Goal: Information Seeking & Learning: Find specific page/section

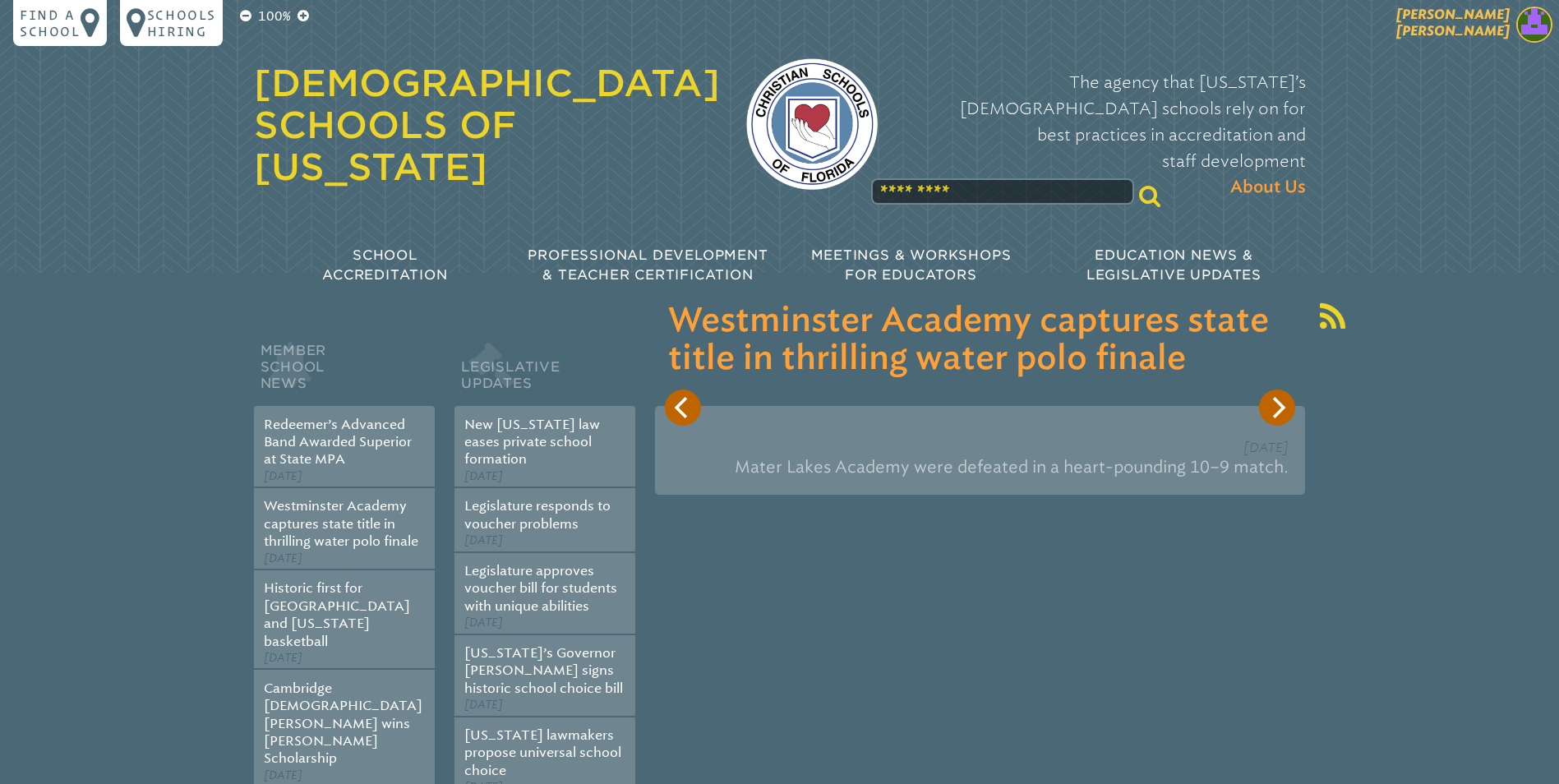
click at [1534, 19] on img at bounding box center [1534, 25] width 36 height 36
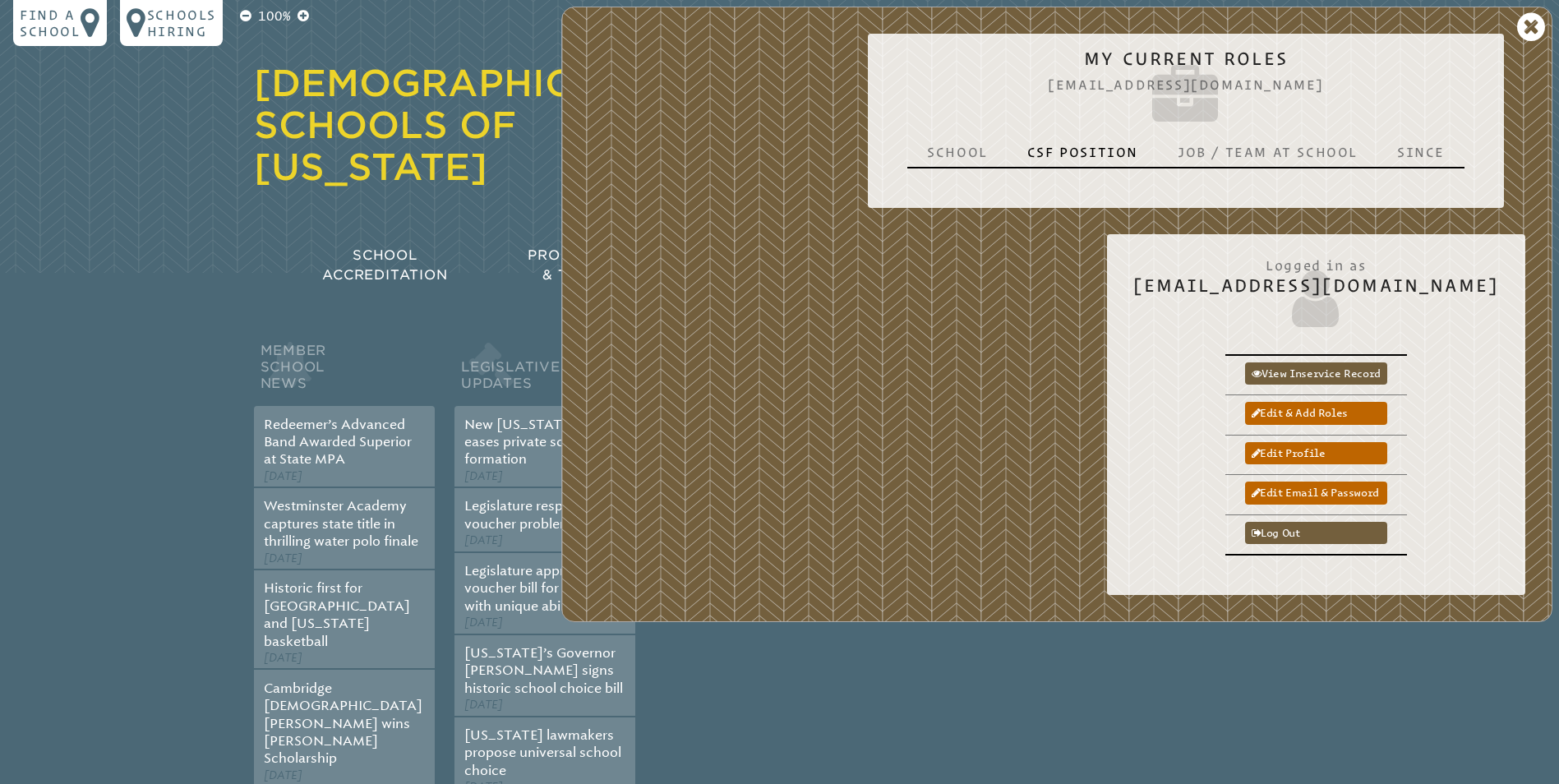
click at [976, 153] on p "School" at bounding box center [958, 152] width 61 height 16
click at [1075, 155] on p "CSF Position" at bounding box center [1083, 152] width 111 height 16
click at [1203, 155] on p "Job / Team at School" at bounding box center [1267, 152] width 180 height 16
click at [1327, 531] on link "Log out" at bounding box center [1315, 532] width 142 height 22
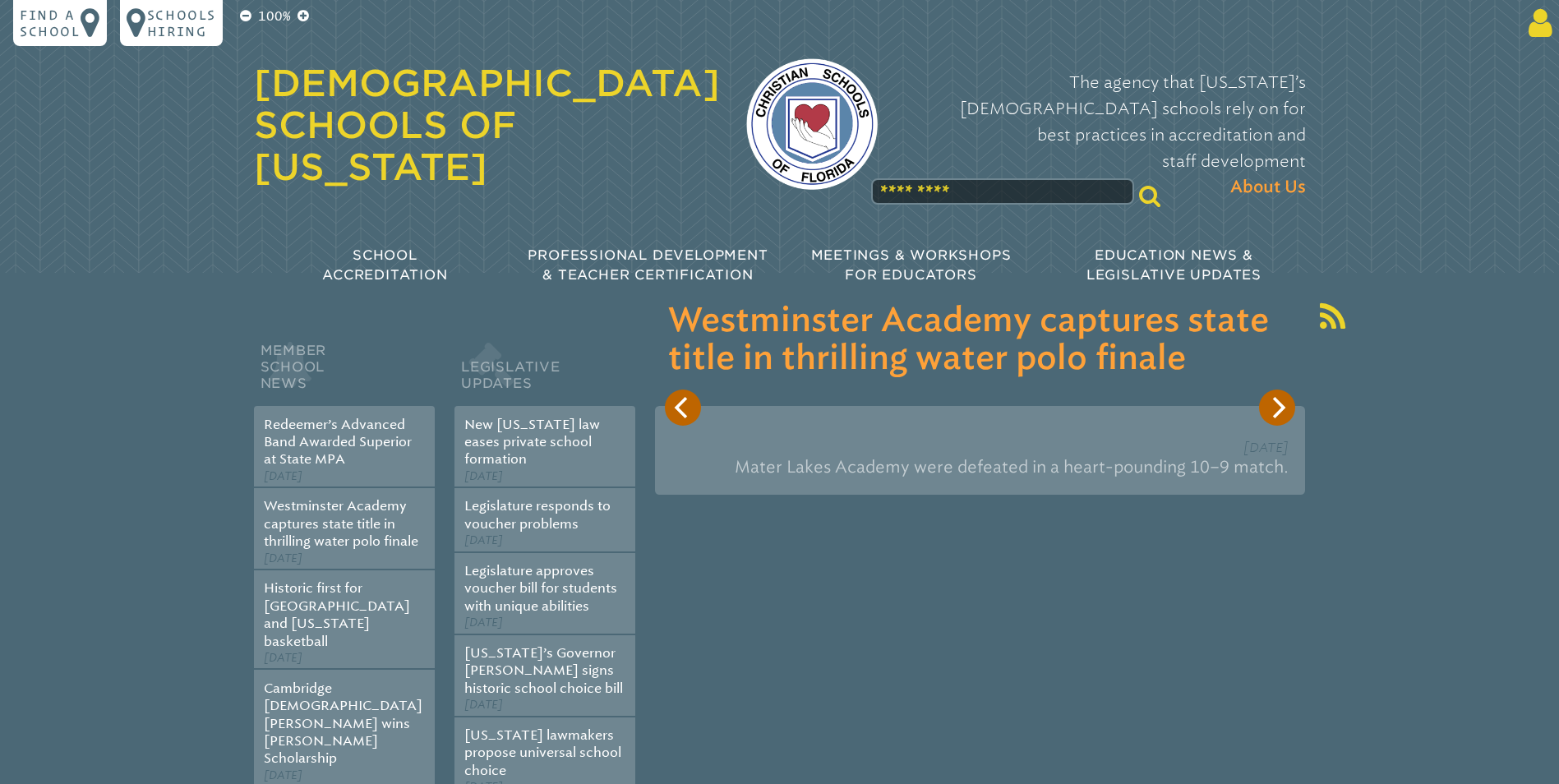
click at [1545, 22] on icon at bounding box center [1537, 23] width 30 height 33
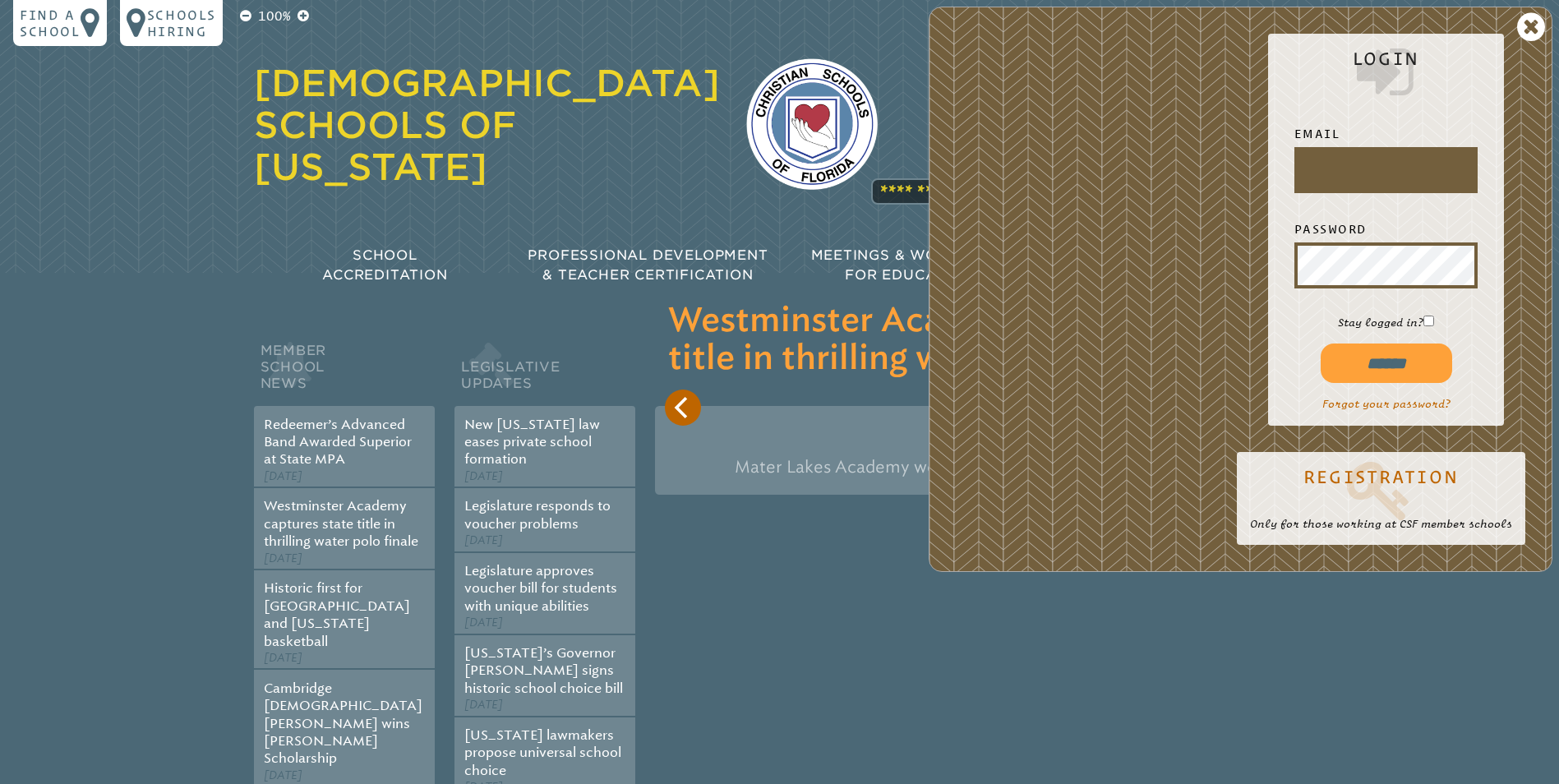
click at [1337, 174] on input "text" at bounding box center [1385, 170] width 177 height 39
type input "**********"
click at [1395, 363] on input "******" at bounding box center [1386, 364] width 132 height 39
type input "**********"
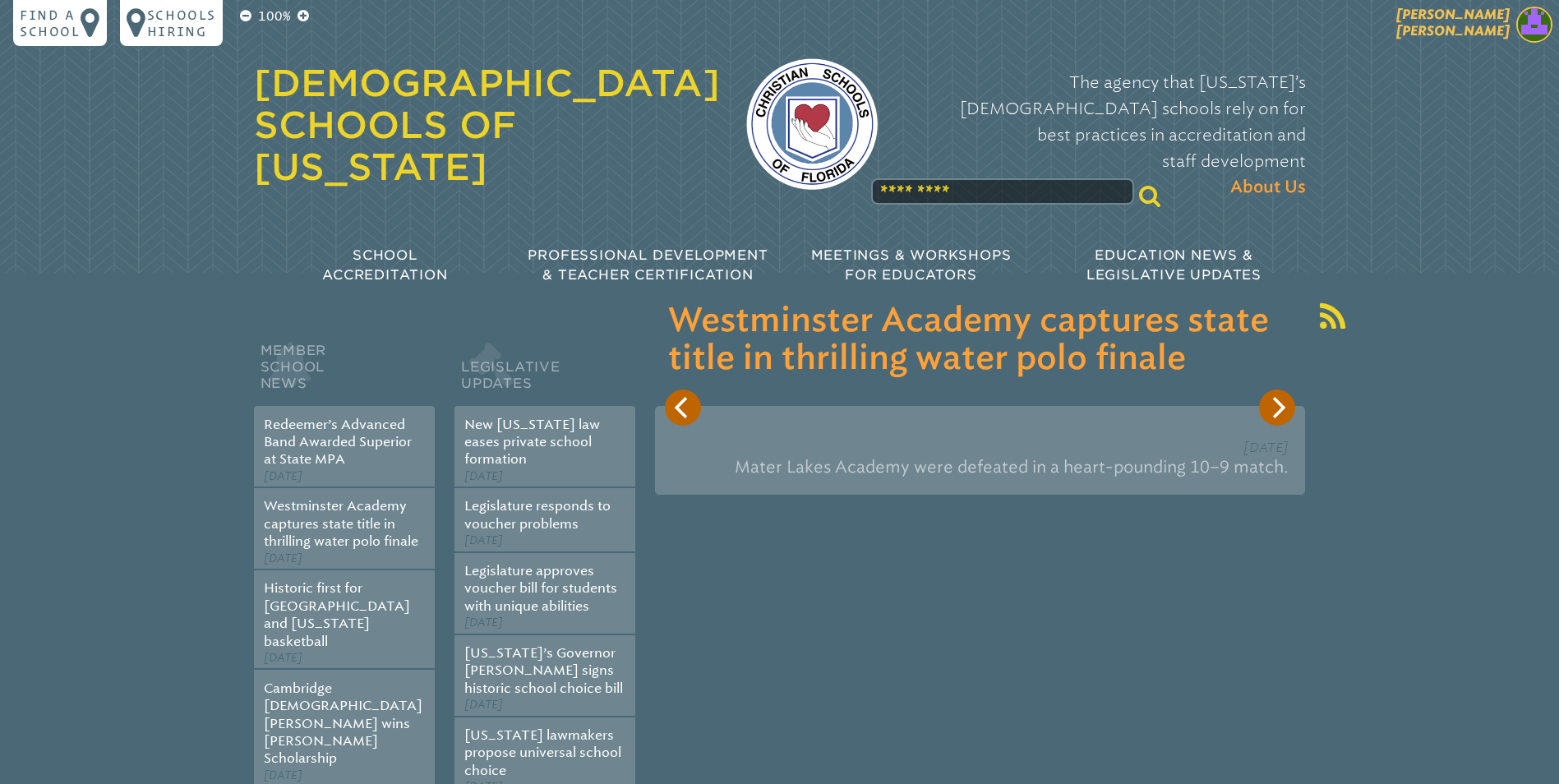
click at [1540, 21] on img at bounding box center [1534, 25] width 36 height 36
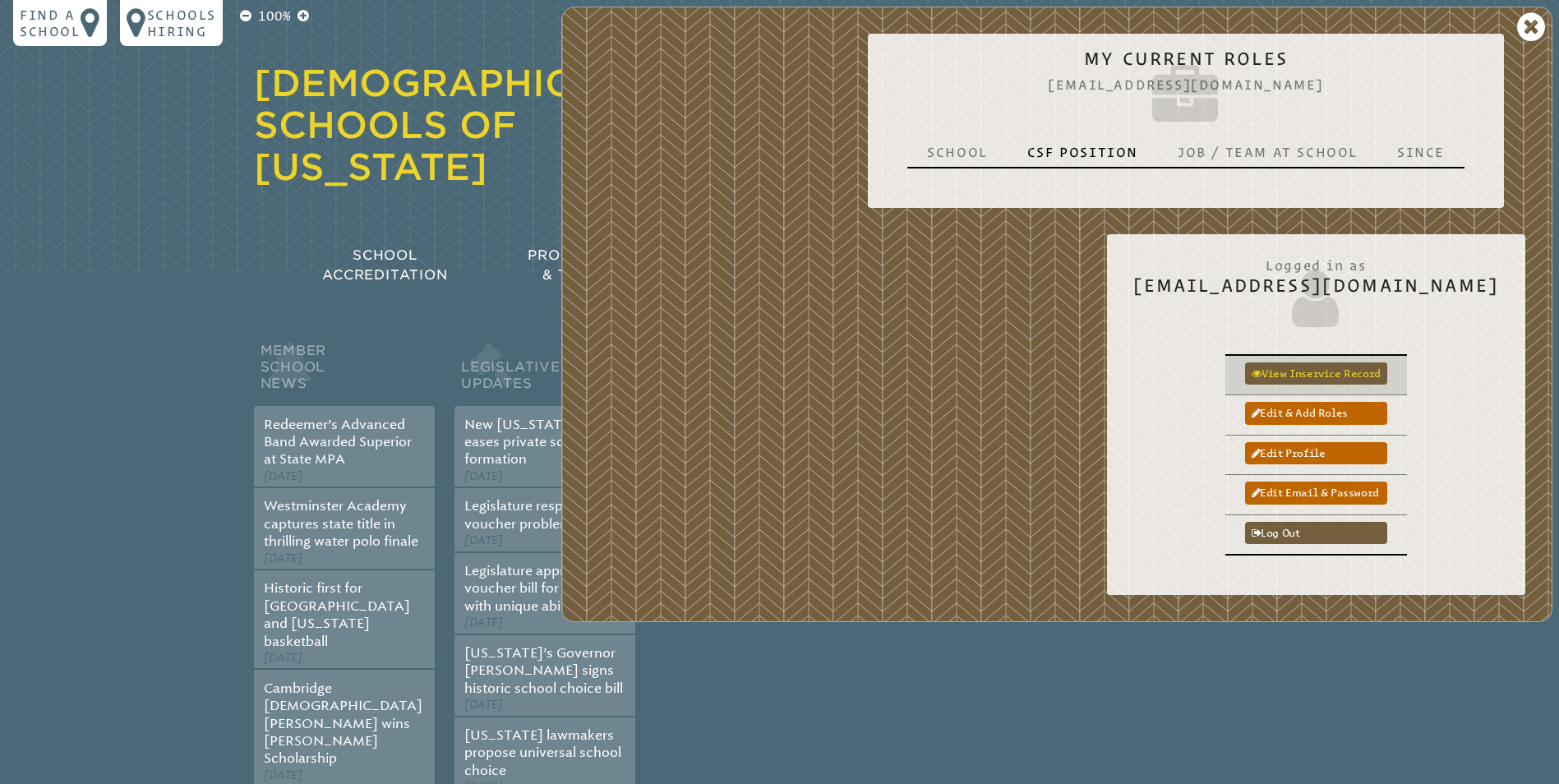
click at [1315, 373] on link "View inservice record" at bounding box center [1315, 373] width 142 height 22
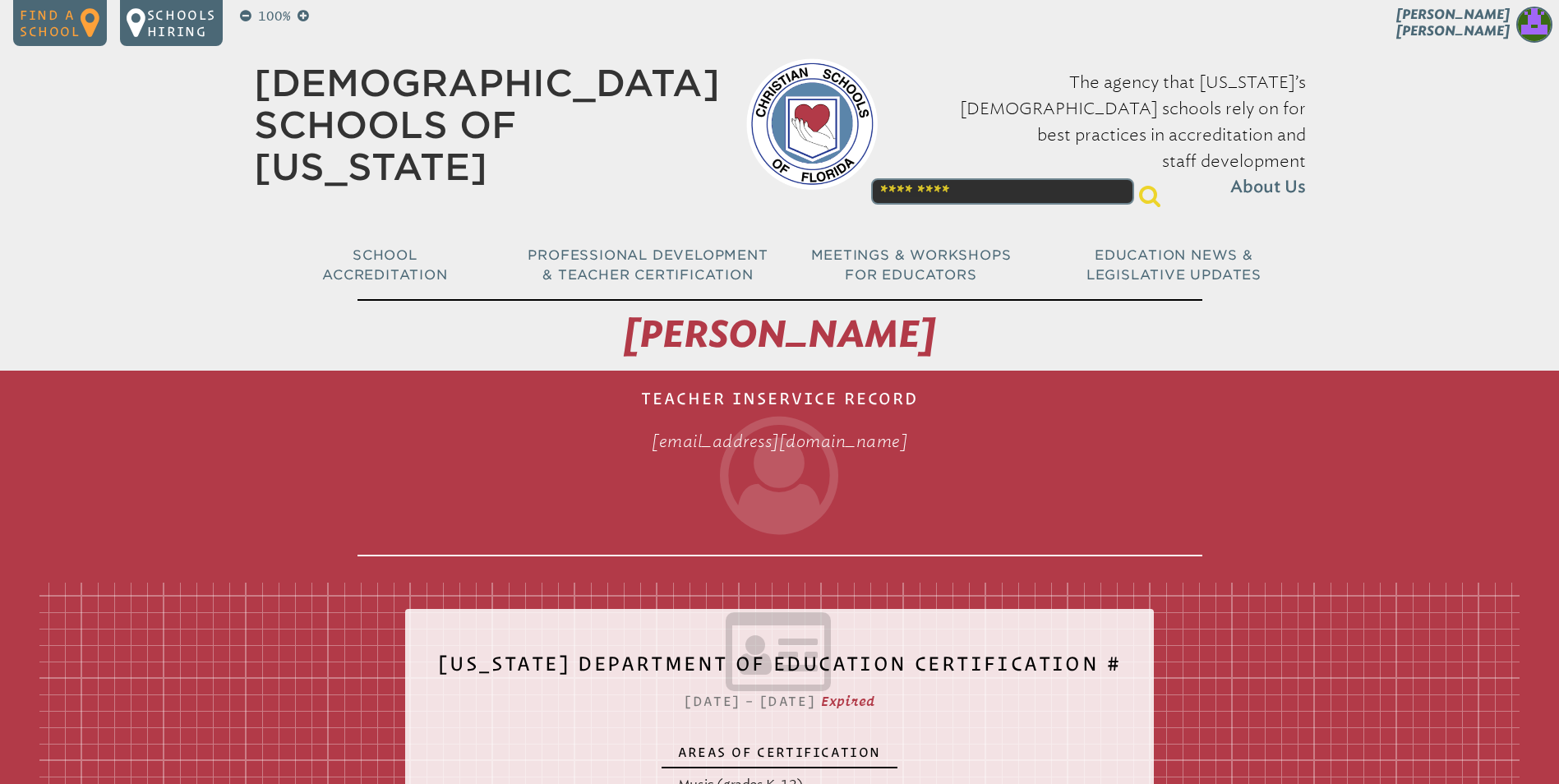
click at [92, 18] on icon at bounding box center [90, 23] width 21 height 33
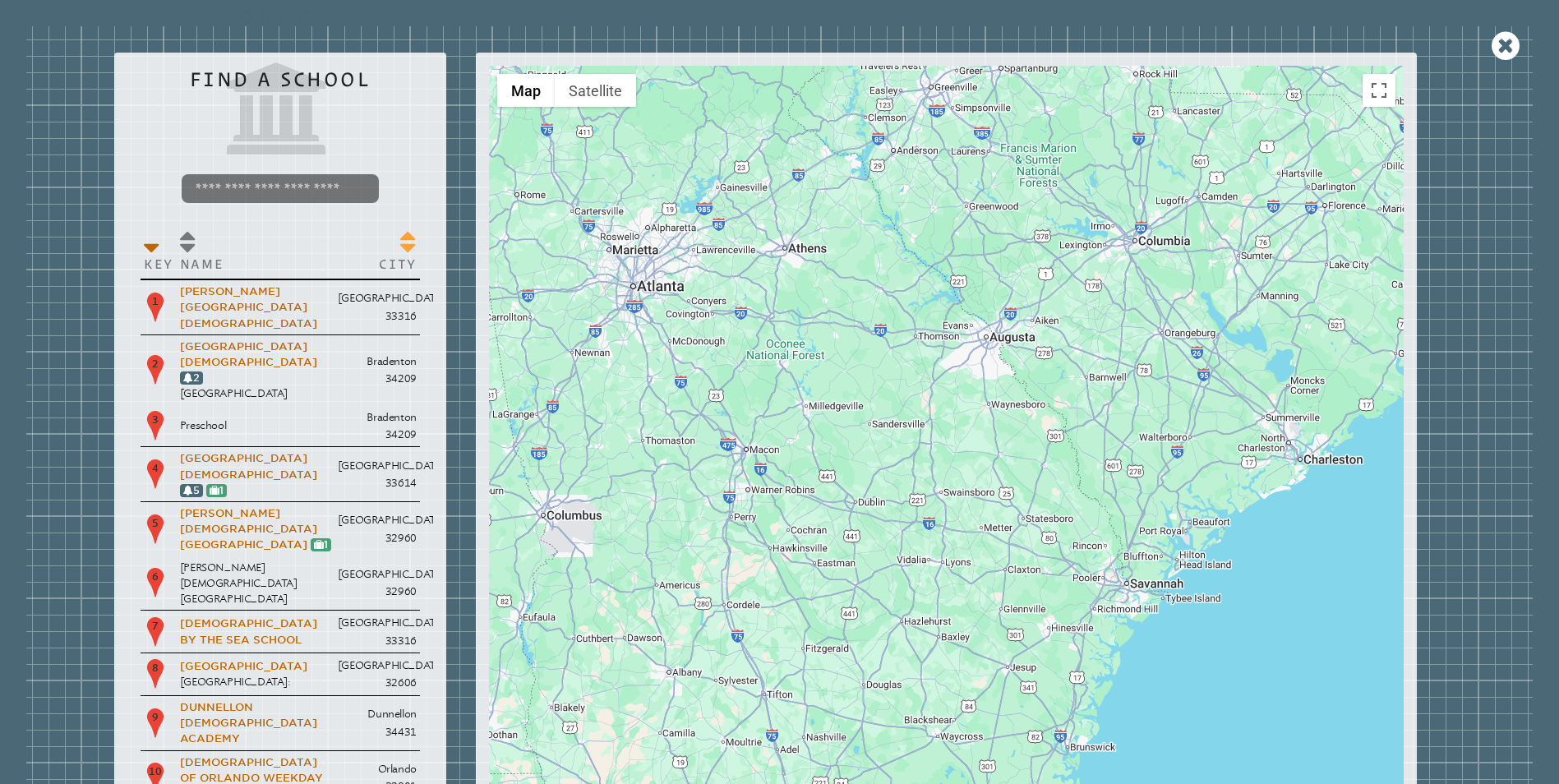
click at [401, 248] on th "City" at bounding box center [378, 251] width 86 height 57
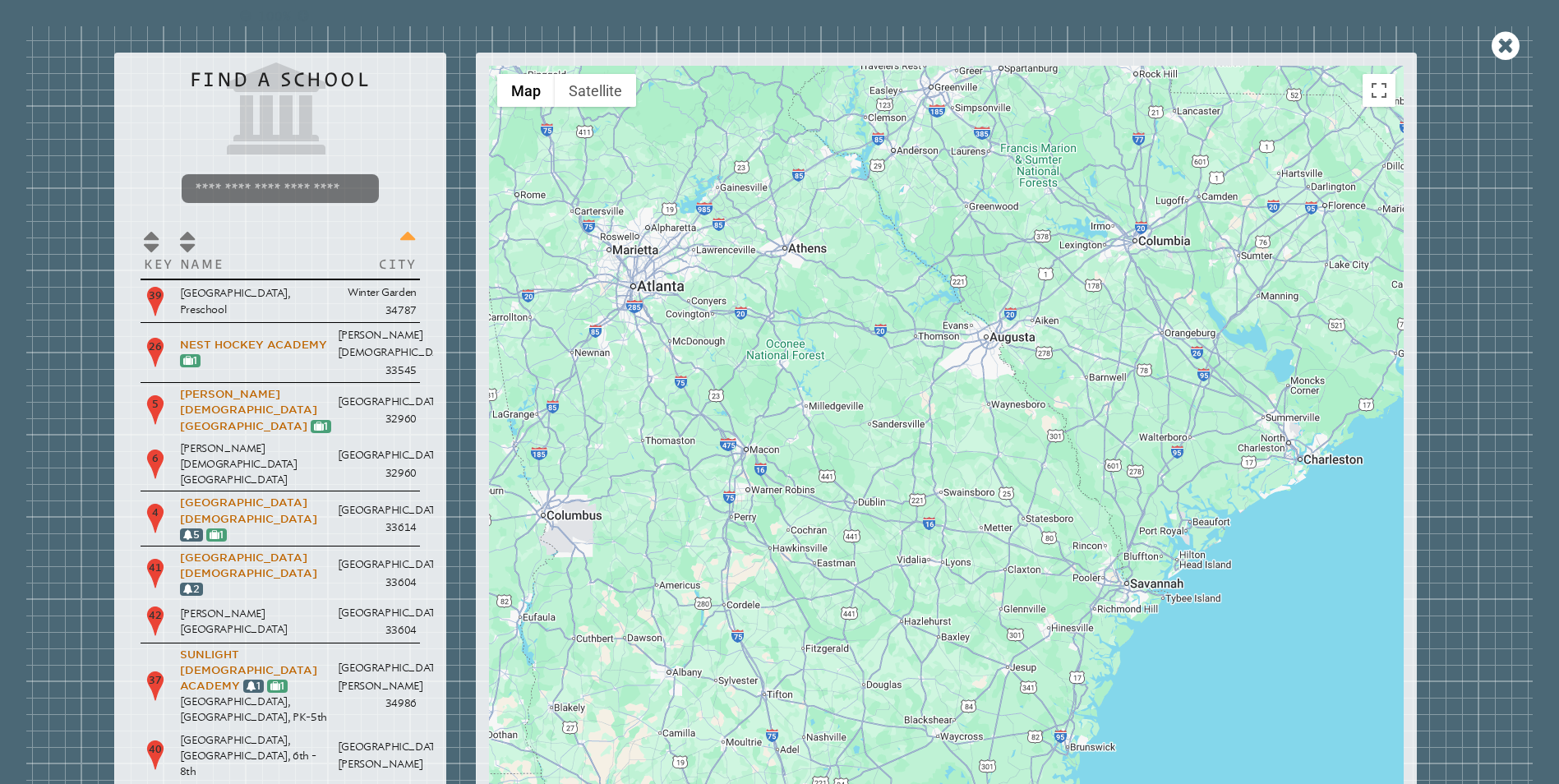
click at [401, 248] on th "City" at bounding box center [378, 251] width 86 height 57
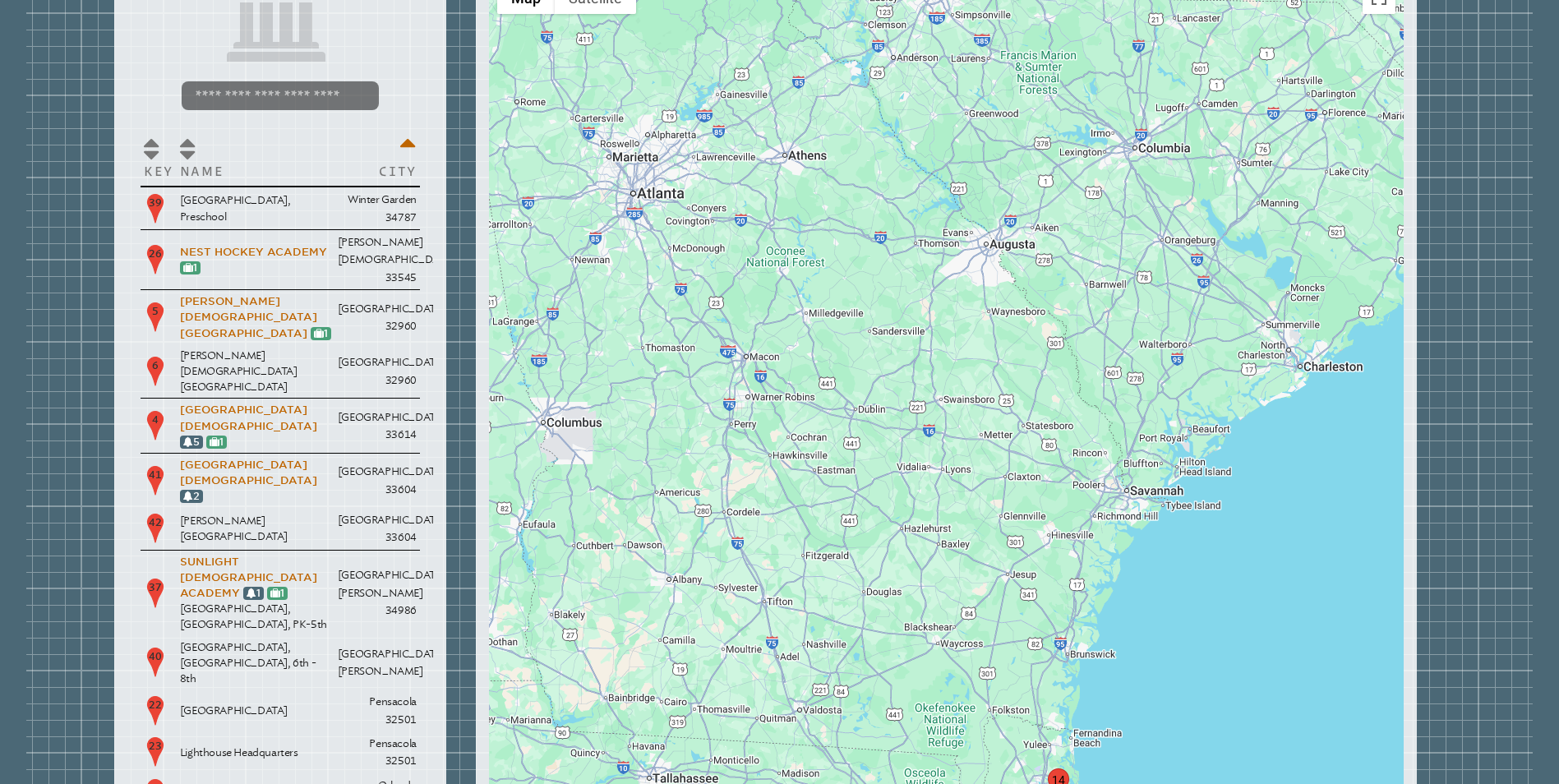
scroll to position [165, 0]
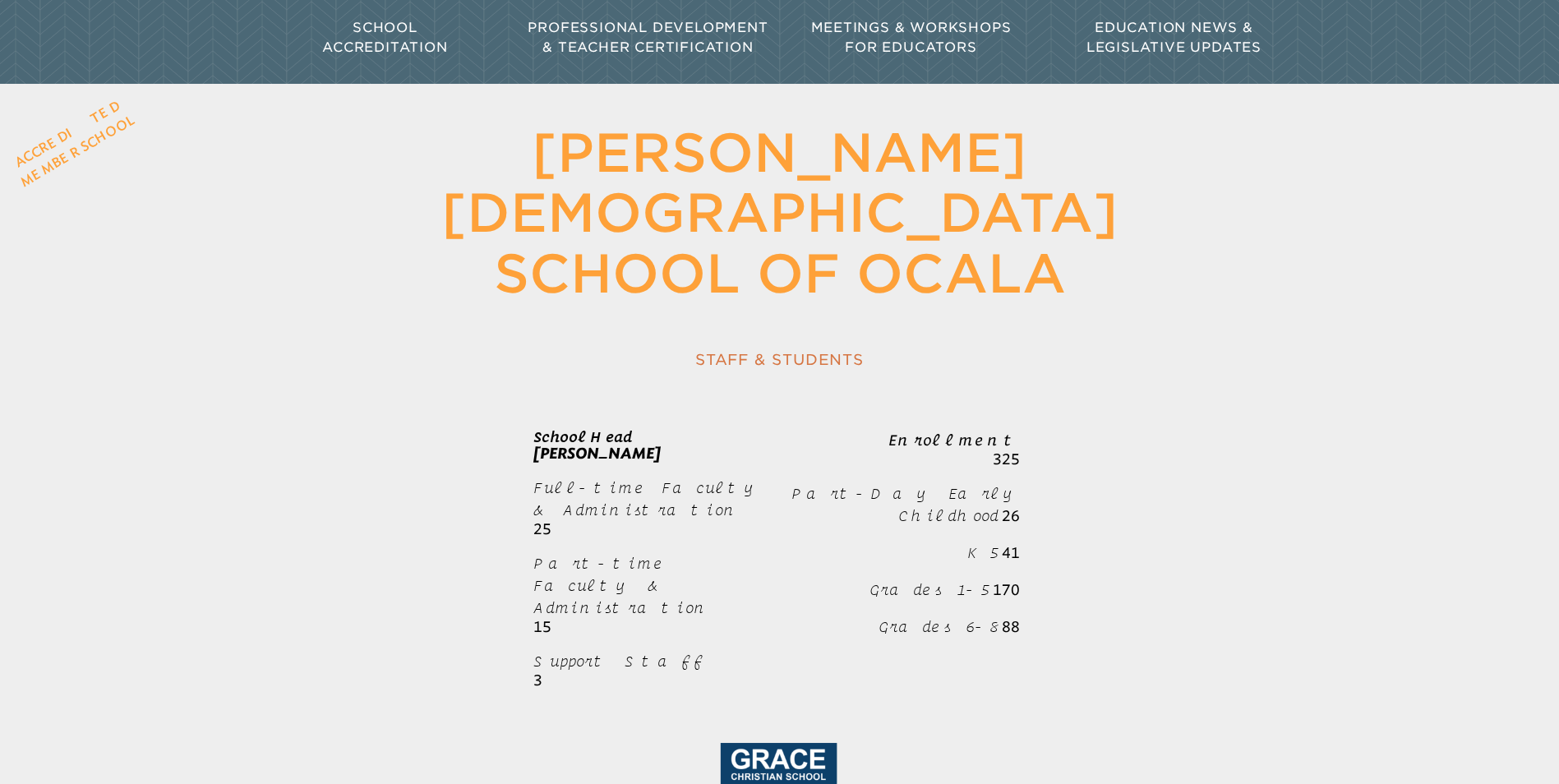
scroll to position [290, 0]
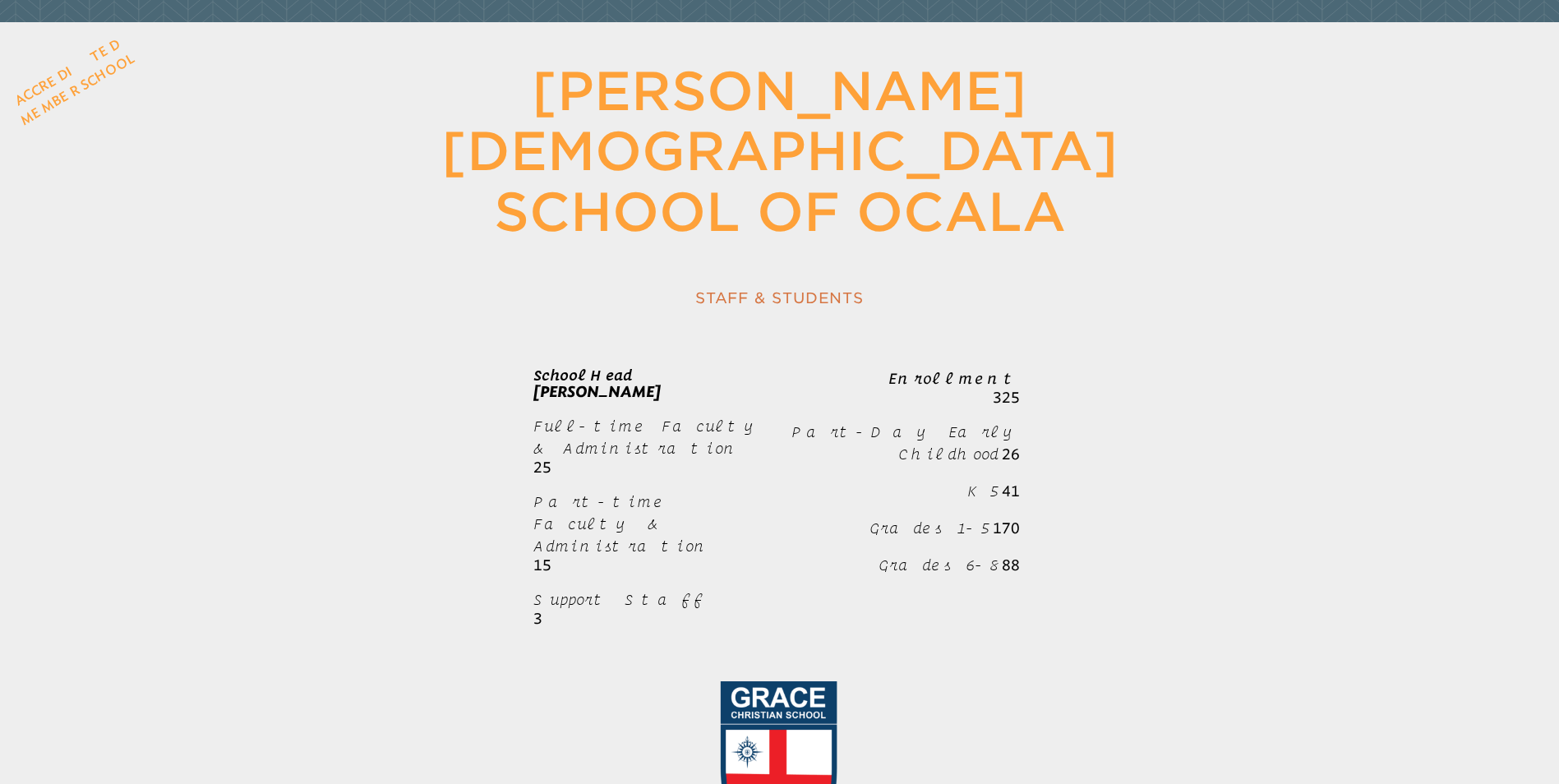
click at [577, 415] on p "Full-time Faculty & Administration 25" at bounding box center [652, 445] width 237 height 61
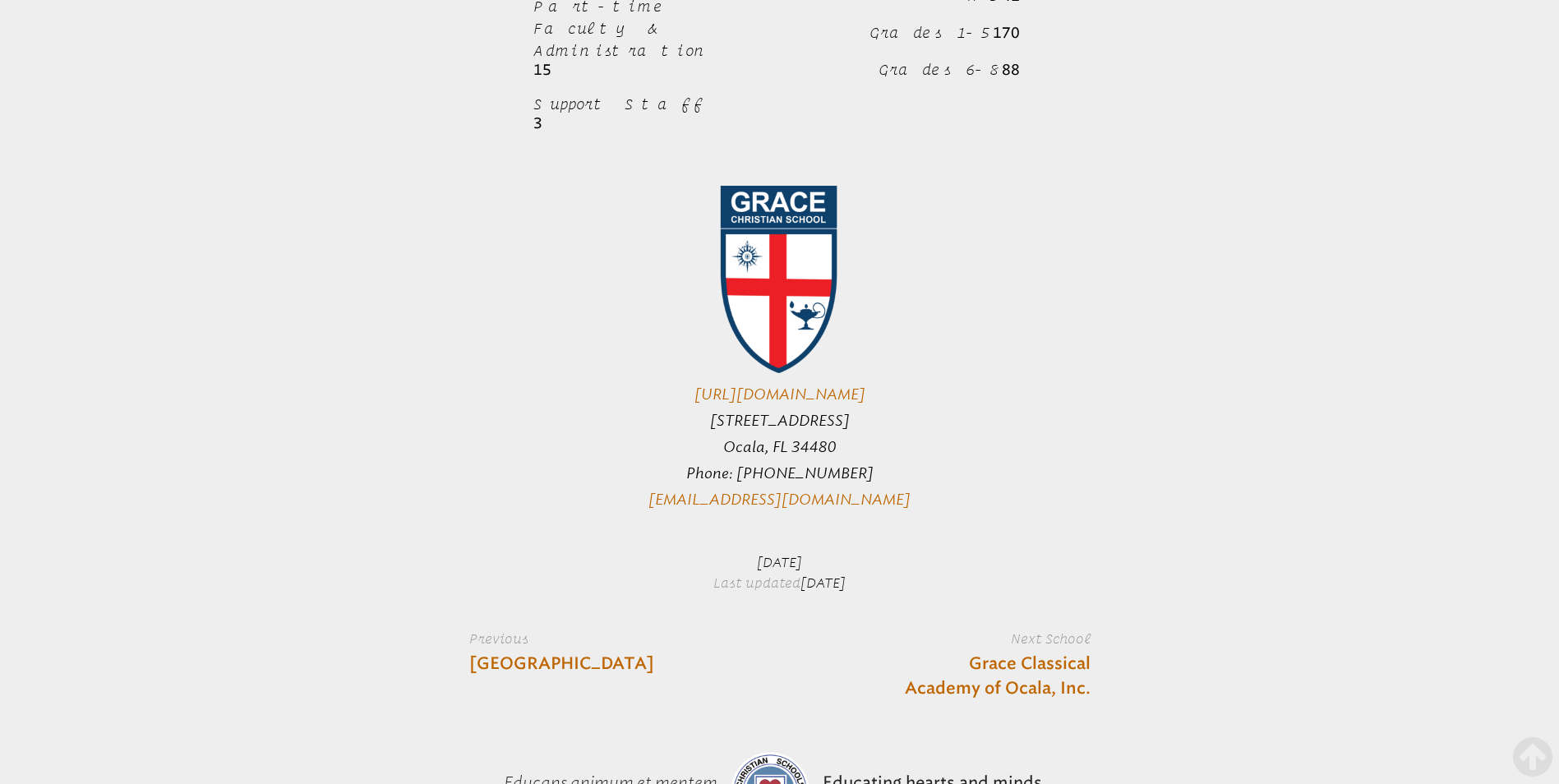
scroll to position [811, 0]
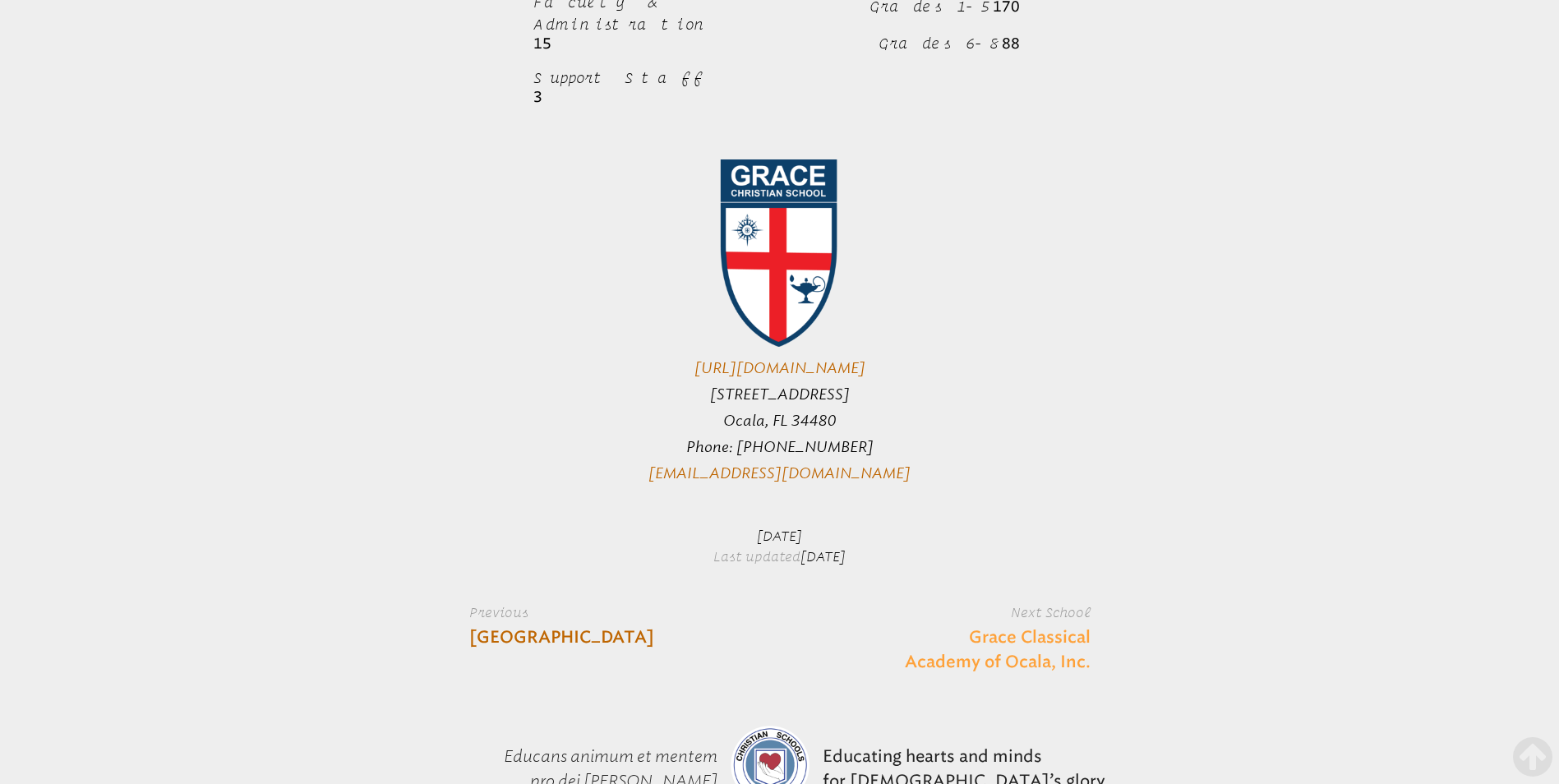
click at [999, 625] on link "Grace Classical Academy of Ocala, Inc." at bounding box center [972, 650] width 238 height 49
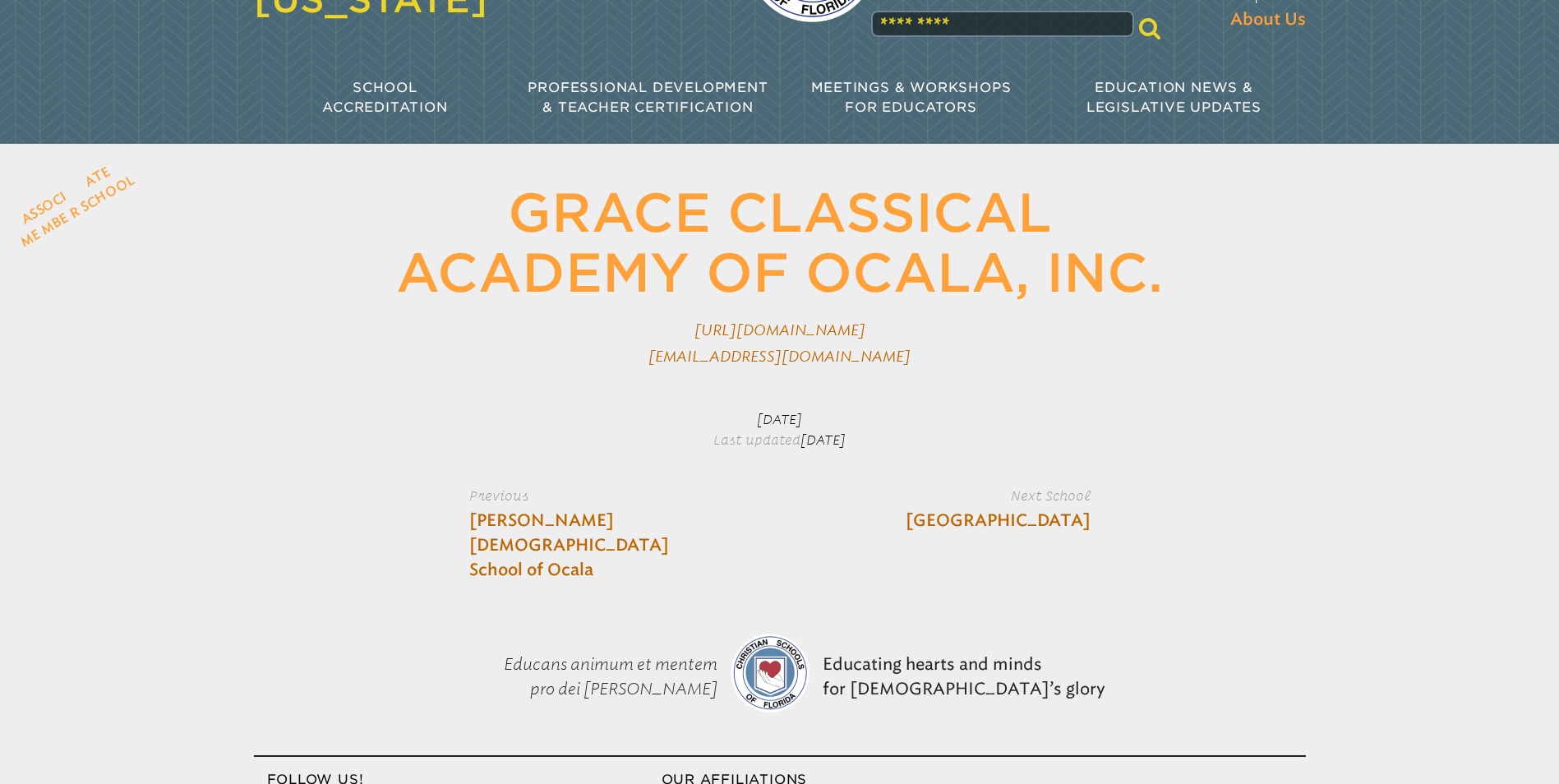
scroll to position [143, 0]
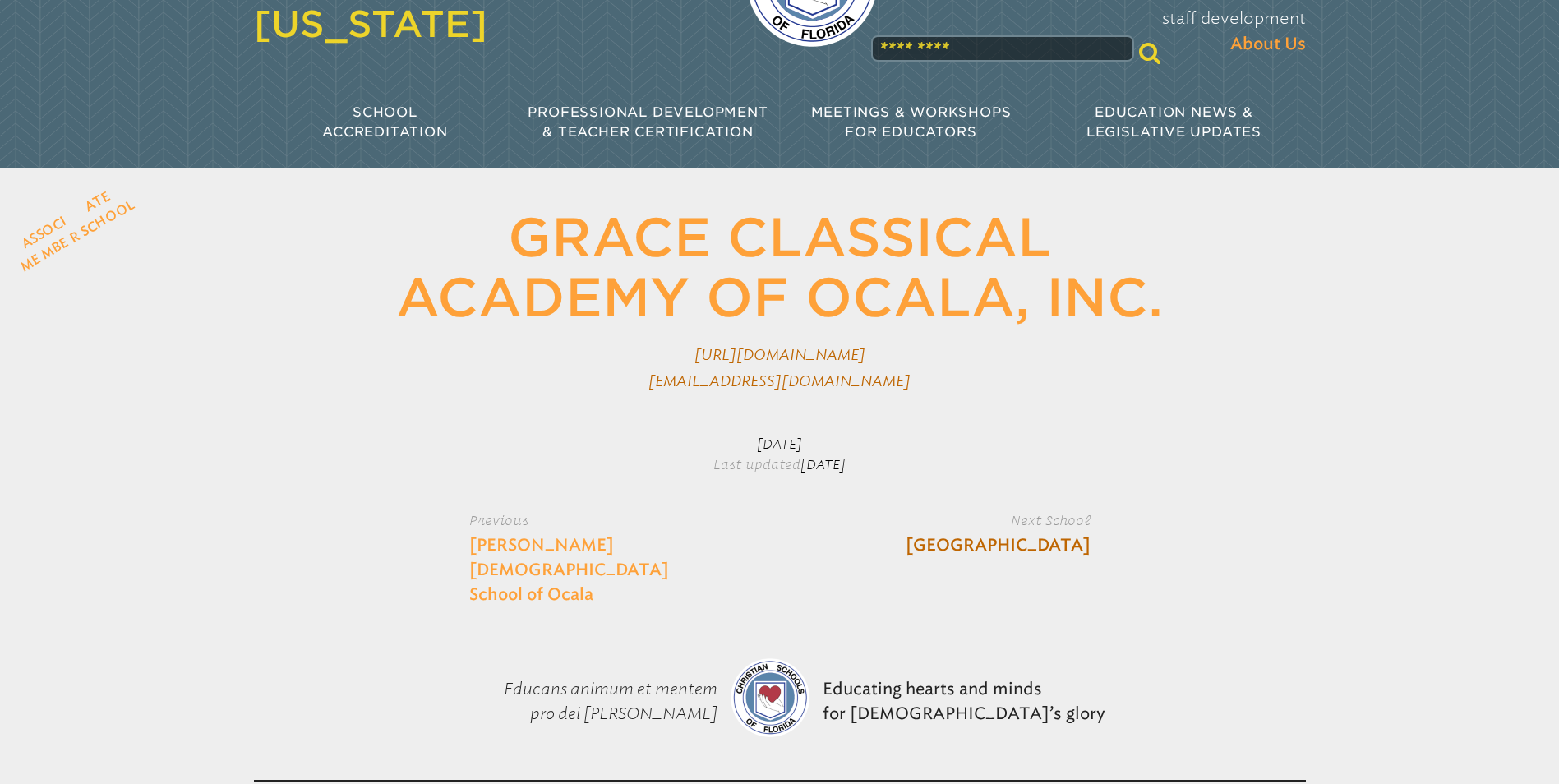
click at [486, 533] on link "[PERSON_NAME][DEMOGRAPHIC_DATA] School of Ocala" at bounding box center [587, 570] width 238 height 74
